Goal: Task Accomplishment & Management: Use online tool/utility

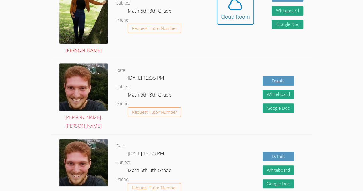
scroll to position [161, 0]
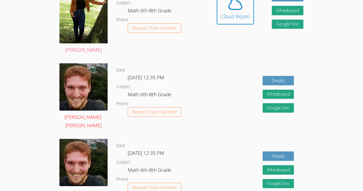
click at [81, 97] on img at bounding box center [83, 86] width 48 height 47
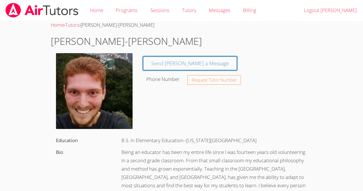
scroll to position [1, 0]
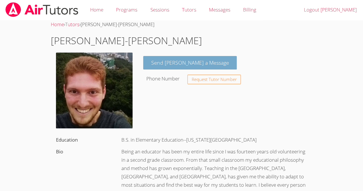
click at [175, 64] on link "Send [PERSON_NAME] a Message" at bounding box center [190, 63] width 94 height 14
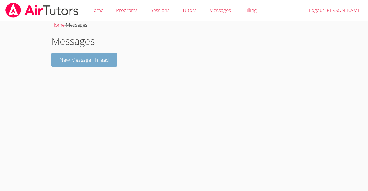
click at [102, 60] on button "New Message Thread" at bounding box center [84, 60] width 66 height 14
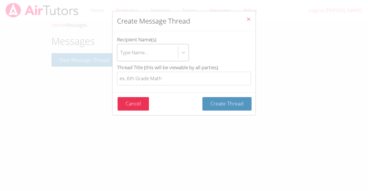
click at [153, 50] on div "Type Name..." at bounding box center [147, 52] width 61 height 17
click at [121, 50] on input "Recipient Name(s) Type Name..." at bounding box center [120, 52] width 1 height 13
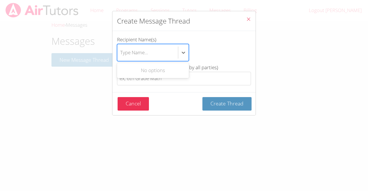
click at [176, 52] on div "Type Name..." at bounding box center [147, 52] width 61 height 17
click at [121, 52] on input "Recipient Name(s) Use Up and Down to choose options, press Enter to select the …" at bounding box center [120, 52] width 1 height 13
click at [182, 53] on icon "btn solid blue btn-info" at bounding box center [183, 53] width 6 height 6
click at [121, 53] on input "Recipient Name(s) Use Up and Down to choose options, press Enter to select the …" at bounding box center [120, 52] width 1 height 13
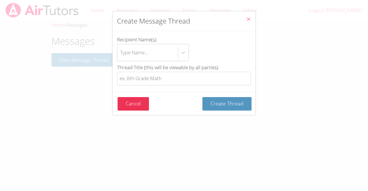
click at [212, 39] on label "Recipient Name(s) Type Name..." at bounding box center [184, 49] width 134 height 26
click at [121, 46] on input "Recipient Name(s) Type Name..." at bounding box center [120, 52] width 1 height 13
click at [241, 20] on button "Close" at bounding box center [248, 20] width 14 height 18
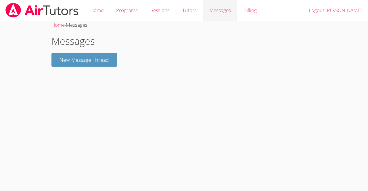
click at [220, 13] on span "Messages" at bounding box center [220, 10] width 22 height 7
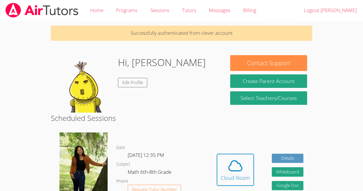
scroll to position [161, 0]
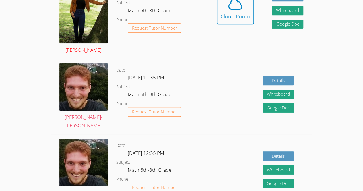
click at [84, 37] on img at bounding box center [83, 7] width 48 height 72
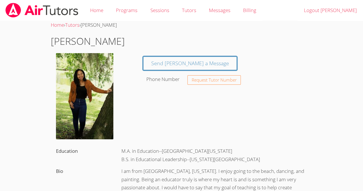
scroll to position [161, 0]
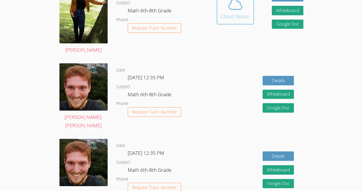
click at [237, 9] on icon at bounding box center [235, 4] width 13 height 10
click at [230, 13] on div "Cloud Room" at bounding box center [235, 16] width 29 height 8
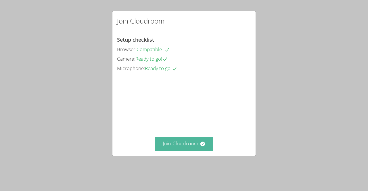
click at [182, 151] on button "Join Cloudroom" at bounding box center [184, 144] width 59 height 14
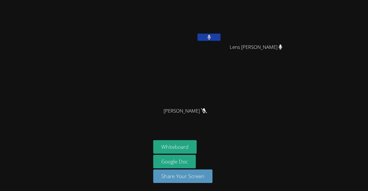
click at [213, 39] on button at bounding box center [208, 37] width 23 height 7
click at [367, 25] on div "Hans Leissa Fenelus Lens Francois Lens Francois Lehensha Morose Lehensha Morose…" at bounding box center [184, 95] width 368 height 191
click at [367, 21] on div "Hans Leissa Fenelus Lens Francois Lens Francois Lehensha Morose Lehensha Morose…" at bounding box center [184, 95] width 368 height 191
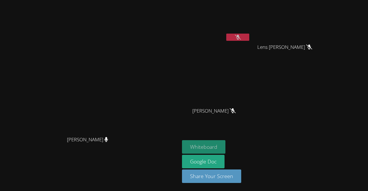
click at [225, 150] on button "Whiteboard" at bounding box center [203, 147] width 43 height 14
click at [225, 149] on button "Whiteboard" at bounding box center [203, 147] width 43 height 14
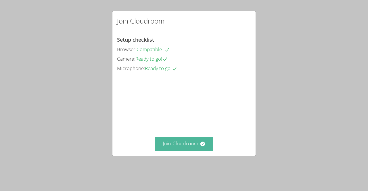
click at [173, 151] on button "Join Cloudroom" at bounding box center [184, 144] width 59 height 14
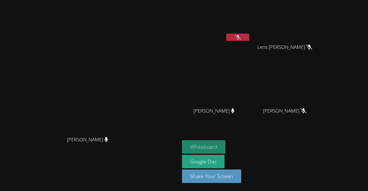
click at [225, 145] on button "Whiteboard" at bounding box center [203, 147] width 43 height 14
click at [225, 143] on button "Whiteboard" at bounding box center [203, 147] width 43 height 14
